Goal: Task Accomplishment & Management: Manage account settings

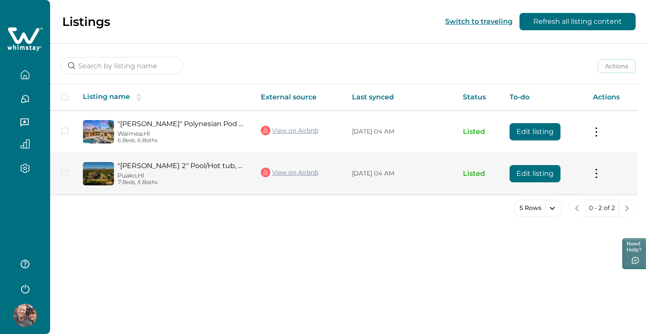
click at [534, 171] on button "Edit listing" at bounding box center [534, 173] width 51 height 17
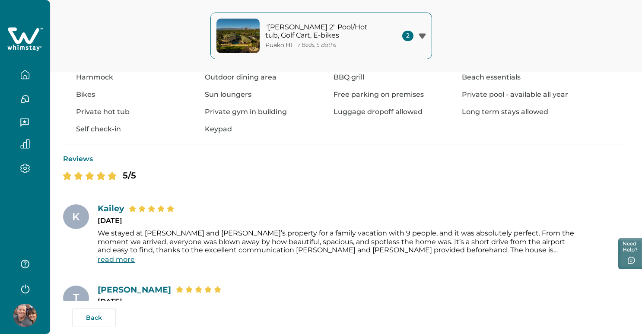
scroll to position [45, 0]
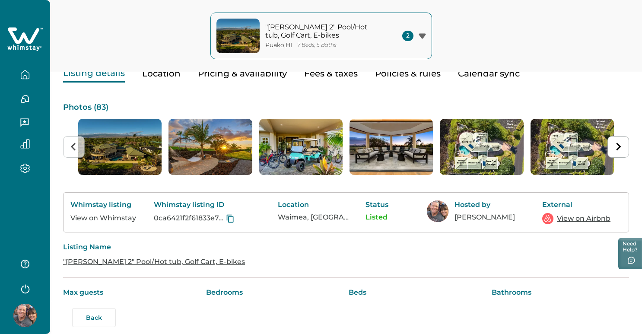
click at [26, 167] on icon "button" at bounding box center [25, 168] width 3 height 3
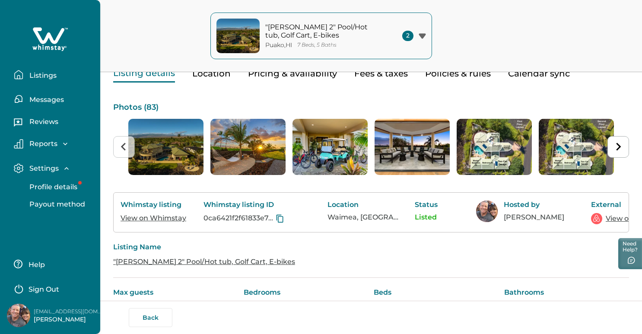
scroll to position [0, 0]
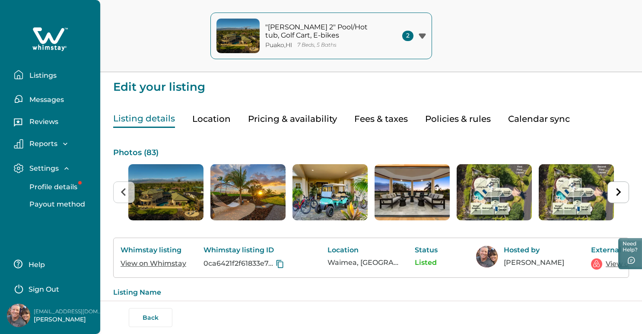
click at [316, 117] on button "Pricing & availability" at bounding box center [292, 119] width 89 height 18
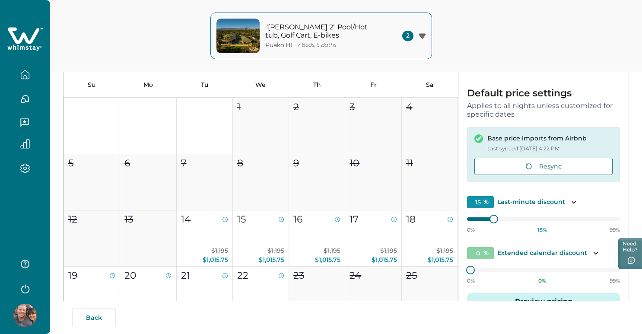
scroll to position [24, 0]
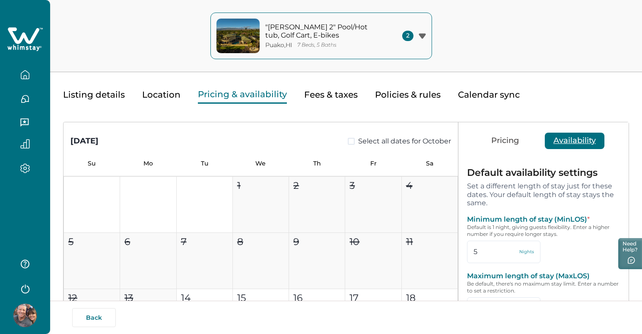
click at [573, 139] on button "Availability" at bounding box center [574, 141] width 60 height 16
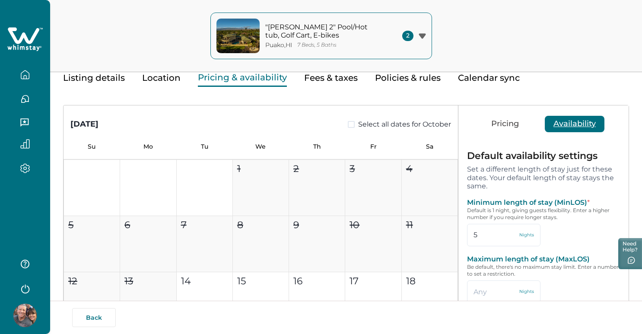
scroll to position [74, 0]
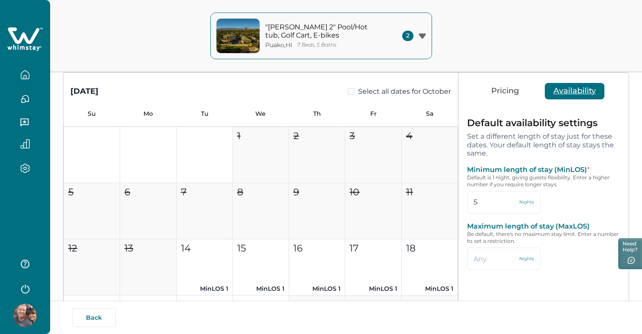
drag, startPoint x: 475, startPoint y: 200, endPoint x: 449, endPoint y: 201, distance: 25.9
click at [449, 201] on div "[DATE] Select all dates for October Su Mo Tu We Th Fr Sa 1 2 3 4 5 6 7 8 9 10 1…" at bounding box center [345, 223] width 565 height 300
type input "4"
click at [560, 293] on button "Save" at bounding box center [554, 297] width 52 height 17
type input "4"
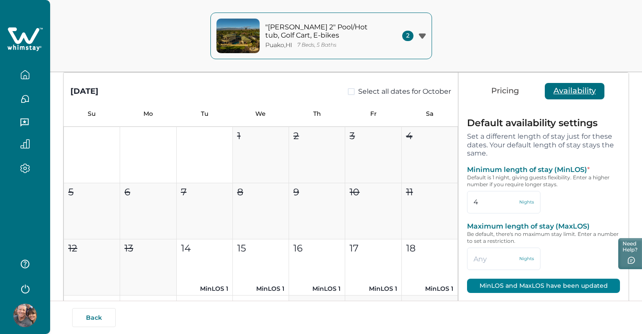
scroll to position [0, 0]
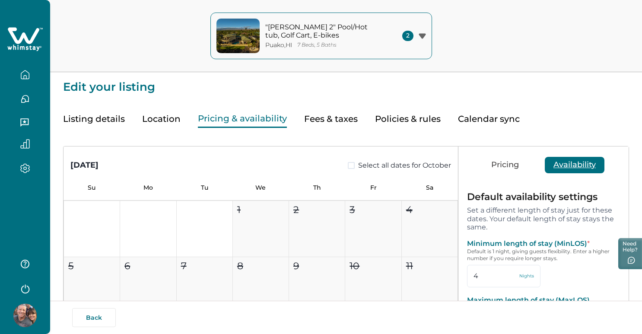
click at [25, 73] on icon "button" at bounding box center [24, 74] width 9 height 9
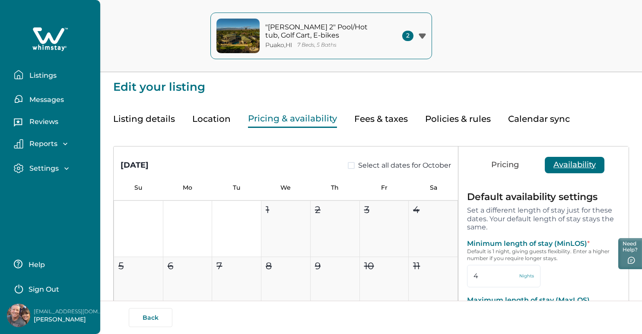
click at [44, 75] on p "Listings" at bounding box center [42, 75] width 30 height 9
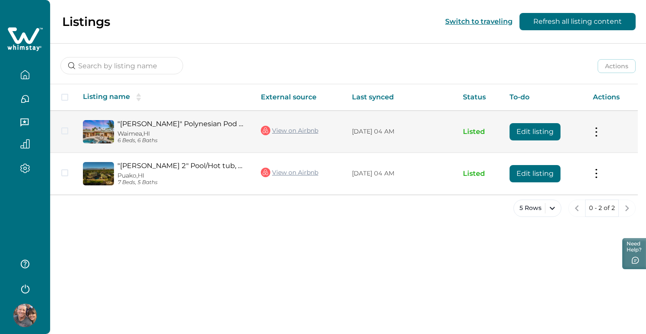
click at [223, 122] on link ""[PERSON_NAME]" Polynesian Pod Style with Pool/Hot tub" at bounding box center [182, 124] width 130 height 8
click at [539, 129] on button "Edit listing" at bounding box center [534, 131] width 51 height 17
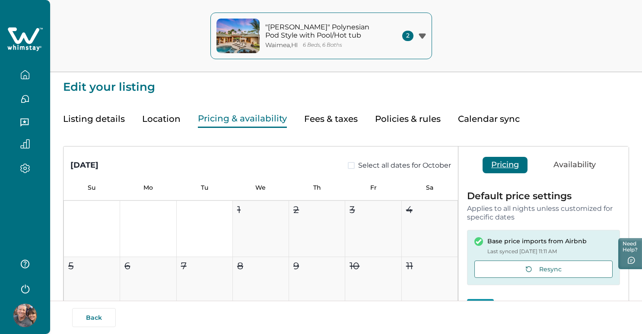
click at [246, 118] on button "Pricing & availability" at bounding box center [242, 119] width 89 height 18
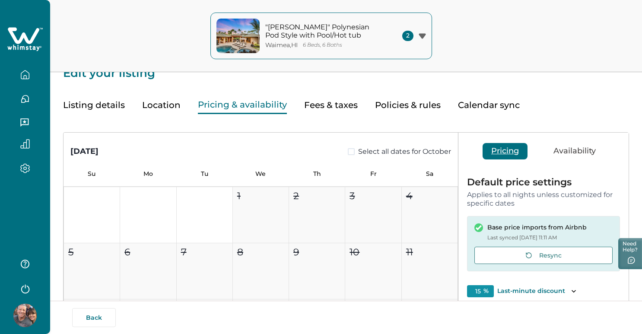
scroll to position [16, 0]
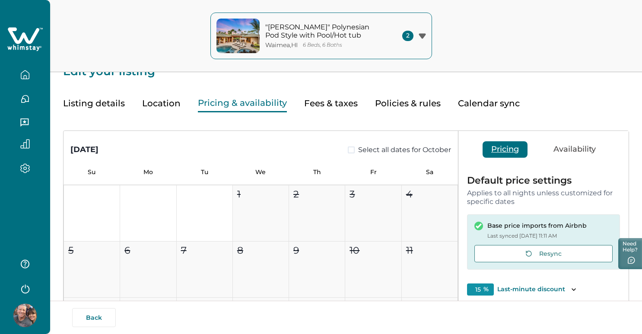
click at [578, 147] on button "Availability" at bounding box center [574, 149] width 60 height 16
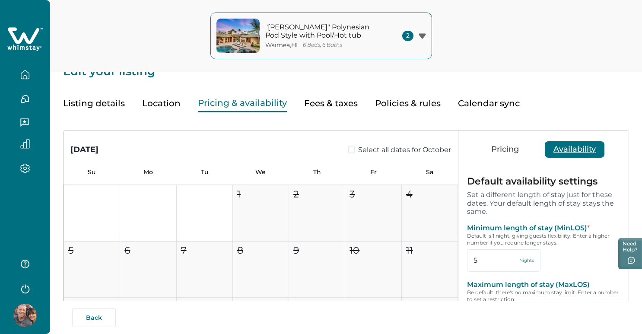
drag, startPoint x: 480, startPoint y: 261, endPoint x: 452, endPoint y: 262, distance: 27.6
click at [452, 261] on div "[DATE] Select all dates for October Su Mo Tu We Th Fr Sa 1 2 3 4 5 6 7 8 9 10 1…" at bounding box center [345, 281] width 565 height 300
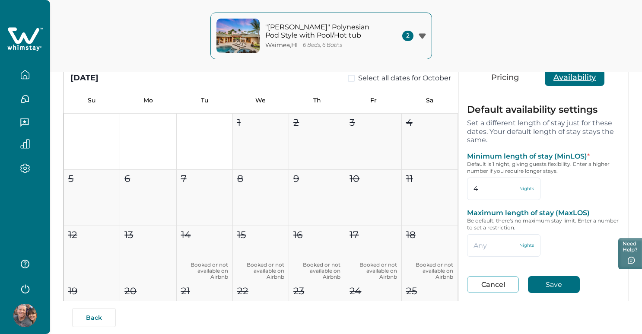
scroll to position [160, 0]
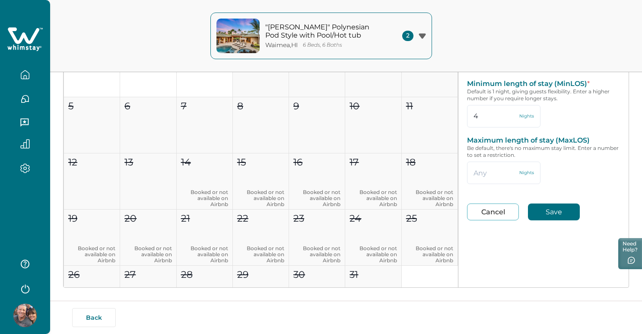
type input "4"
click at [554, 209] on button "Save" at bounding box center [554, 211] width 52 height 17
type input "4"
